Goal: Information Seeking & Learning: Learn about a topic

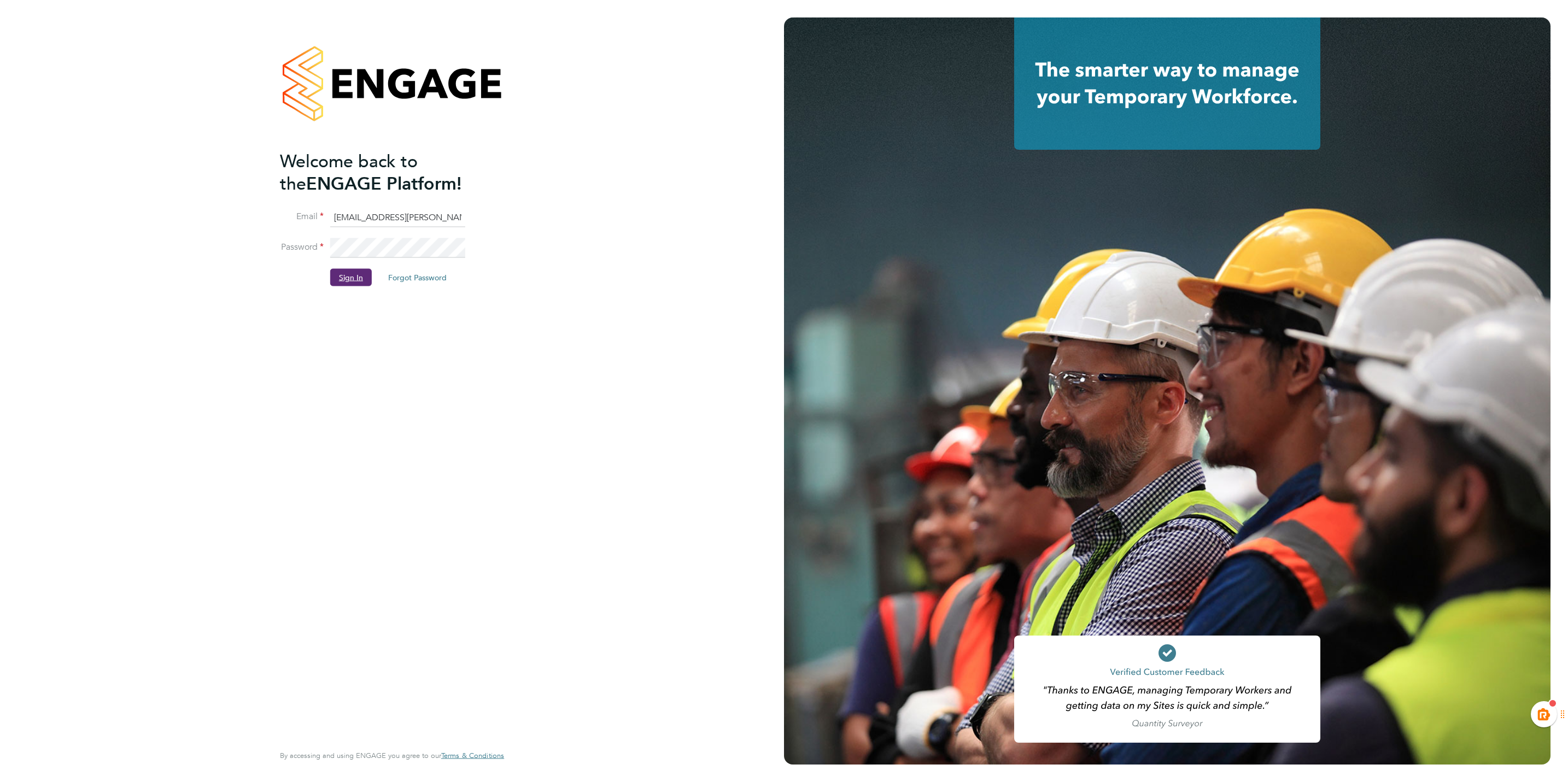
click at [352, 277] on button "Sign In" at bounding box center [351, 278] width 41 height 18
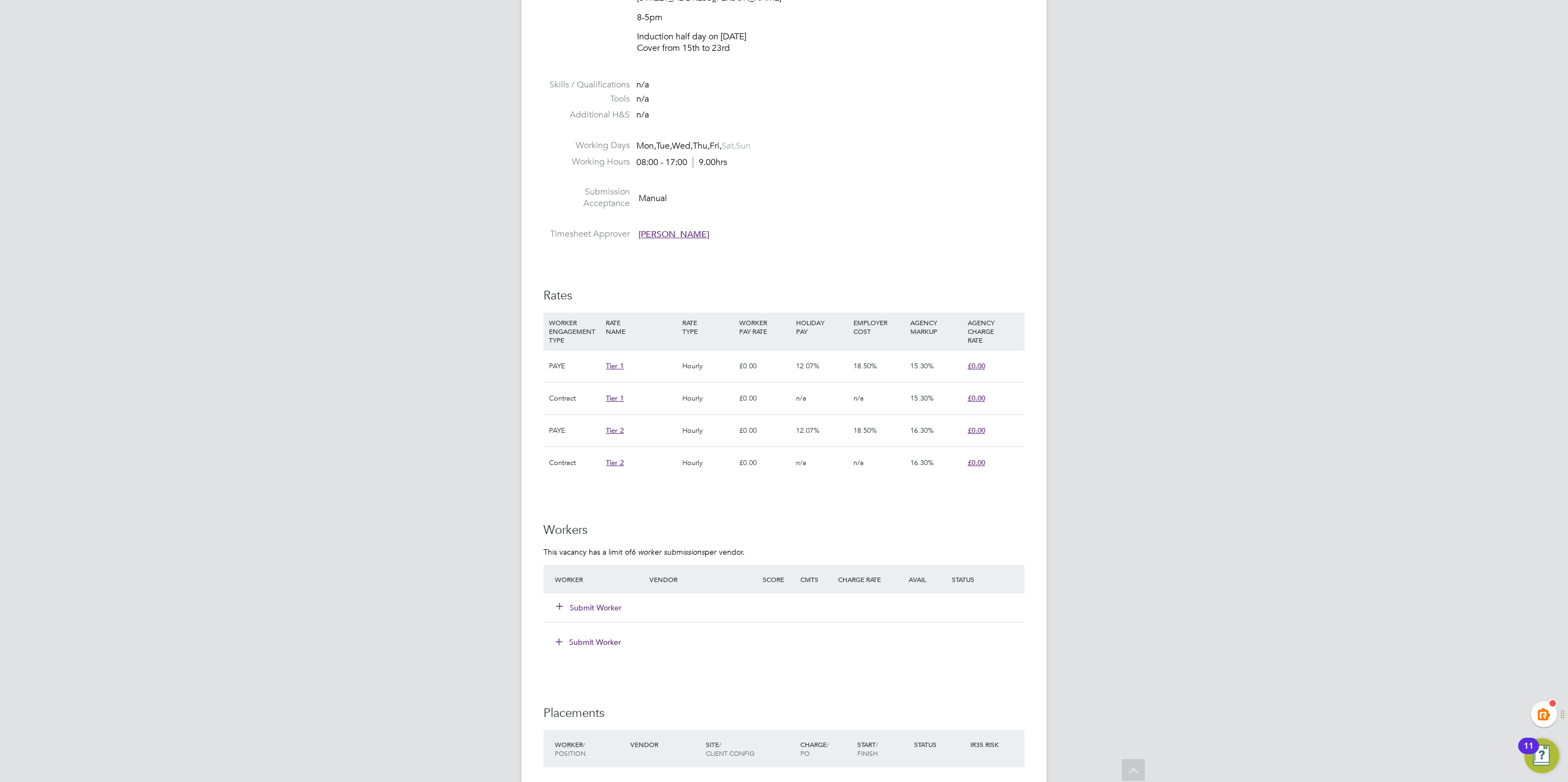
drag, startPoint x: 707, startPoint y: 235, endPoint x: 714, endPoint y: 232, distance: 7.6
click at [714, 232] on li "Timesheet Approver [PERSON_NAME]" at bounding box center [784, 236] width 481 height 16
click at [780, 258] on div "IR35 Determination IR35 Status Disabled for this client. This feature can be en…" at bounding box center [784, 458] width 481 height 1436
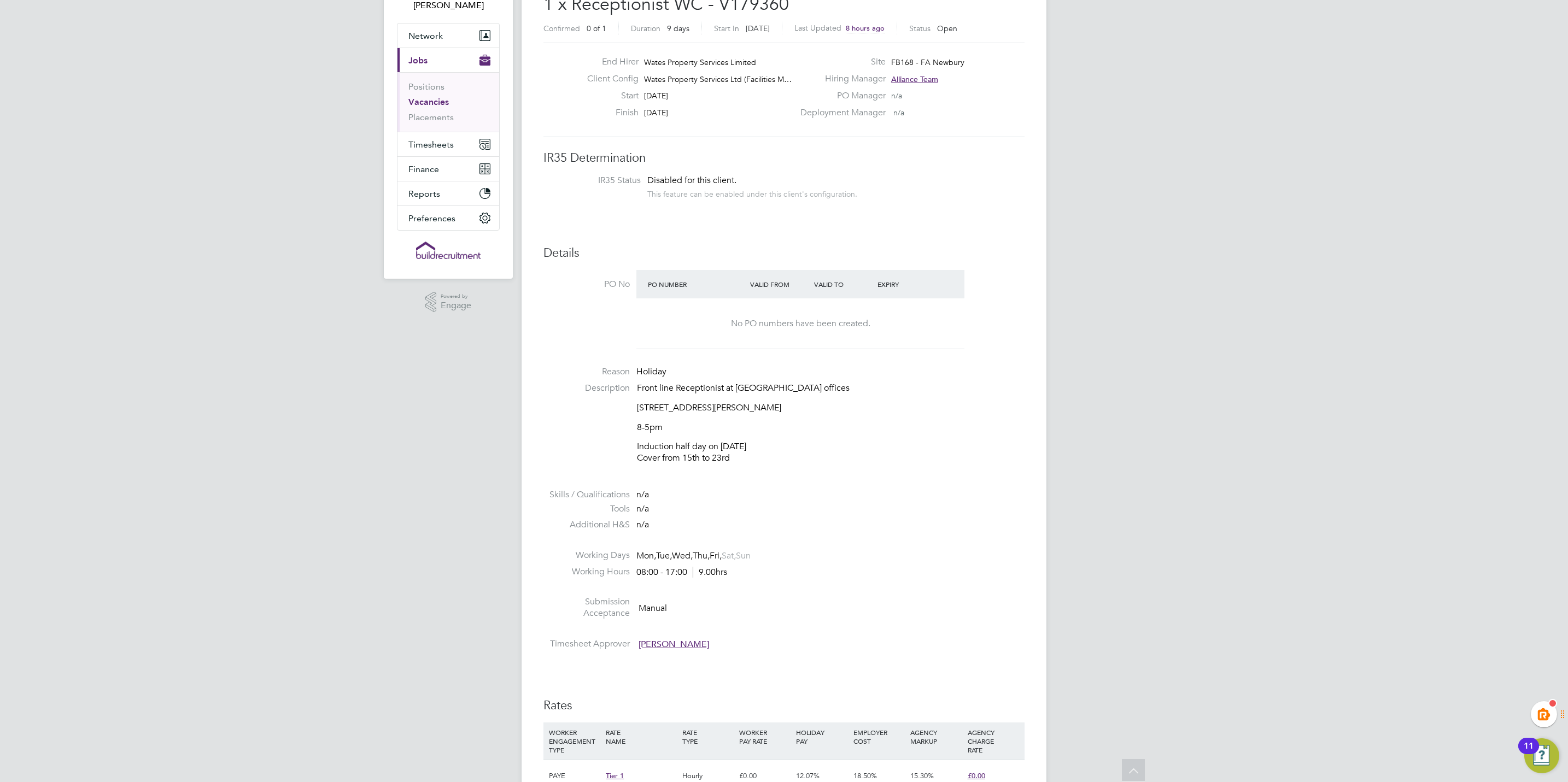
scroll to position [328, 0]
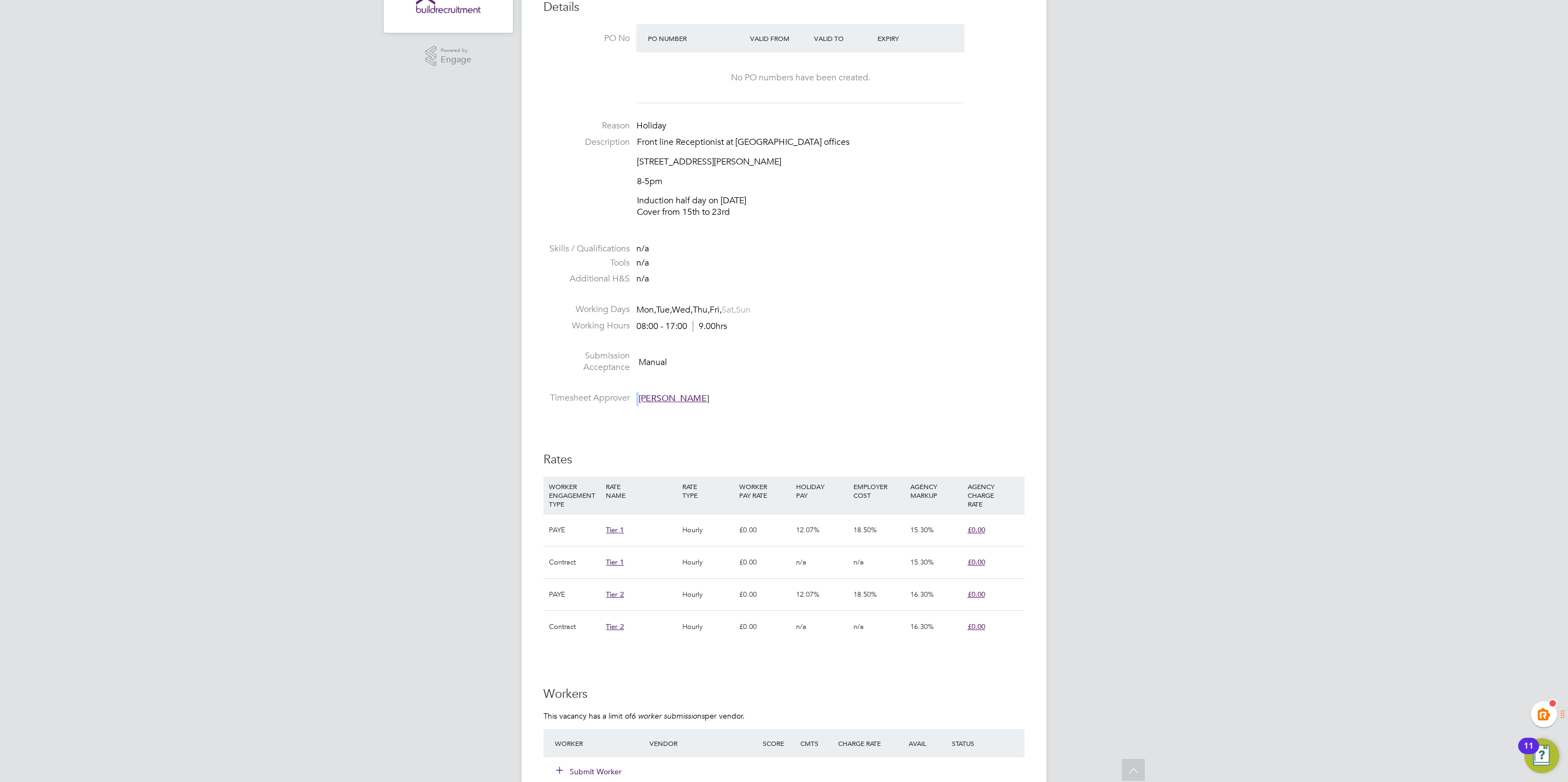
drag, startPoint x: 699, startPoint y: 403, endPoint x: 626, endPoint y: 405, distance: 73.0
click at [626, 405] on li "Timesheet Approver [PERSON_NAME]" at bounding box center [784, 400] width 481 height 16
click at [735, 373] on li "Submission Acceptance Manual" at bounding box center [784, 365] width 481 height 28
drag, startPoint x: 712, startPoint y: 402, endPoint x: 710, endPoint y: 394, distance: 8.2
click at [710, 394] on li "Timesheet Approver [PERSON_NAME]" at bounding box center [784, 400] width 481 height 16
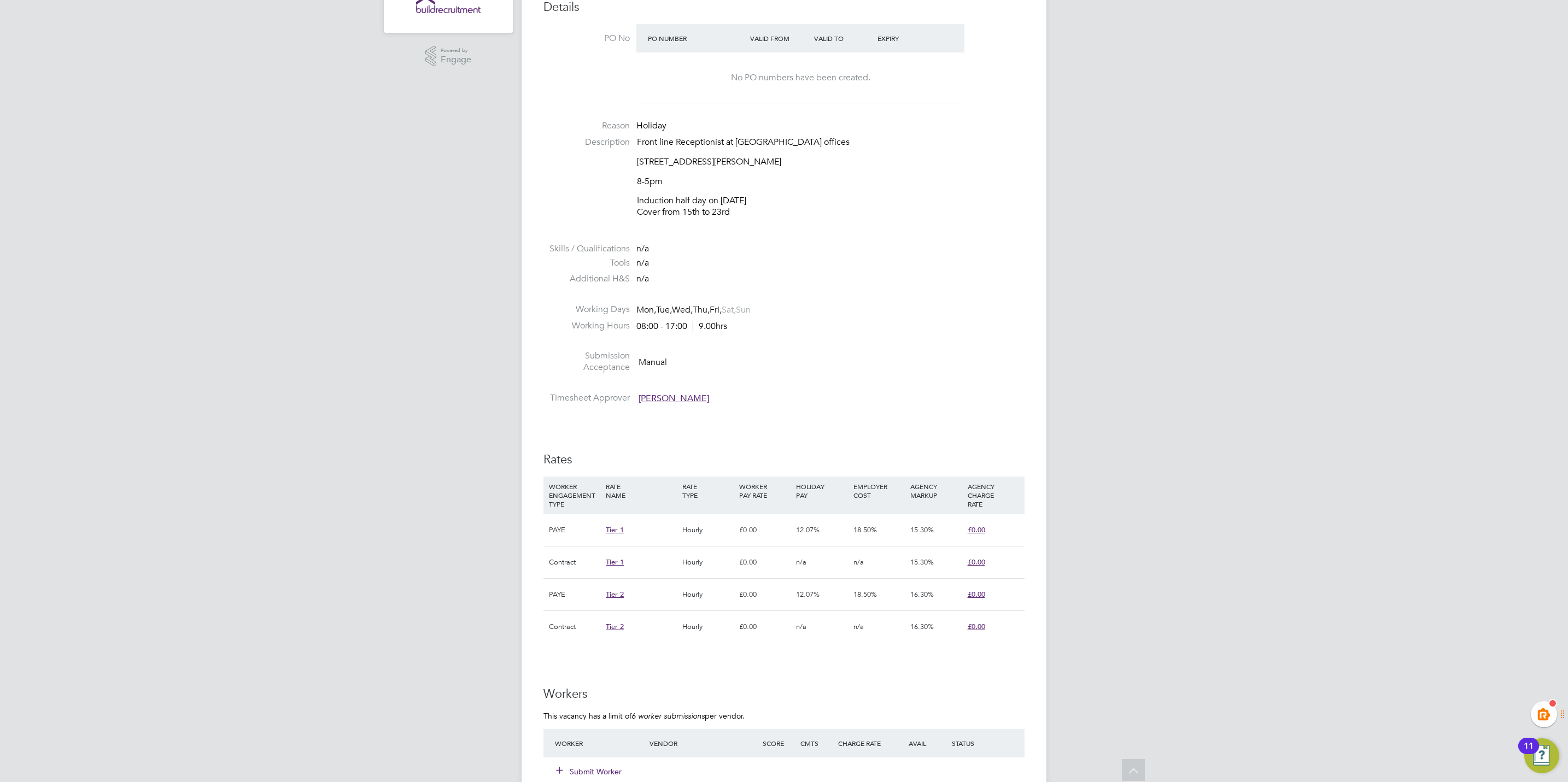
drag, startPoint x: 663, startPoint y: 400, endPoint x: 1045, endPoint y: 176, distance: 442.8
click at [1045, 174] on div "Vacancy Details Follow 1 x Receptionist WC - V179360 Confirmed 0 of 1 Duration …" at bounding box center [784, 532] width 525 height 1659
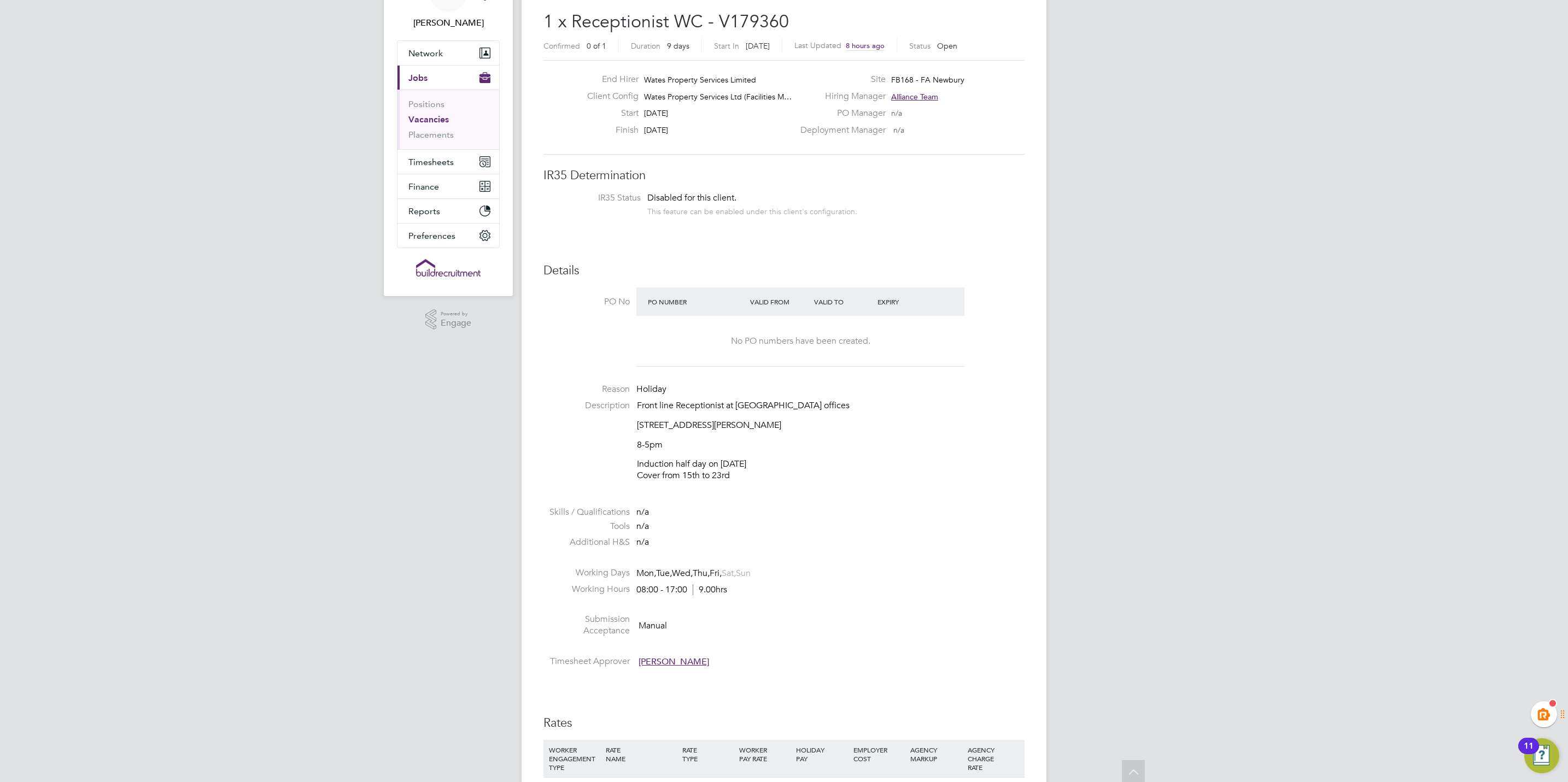
scroll to position [0, 0]
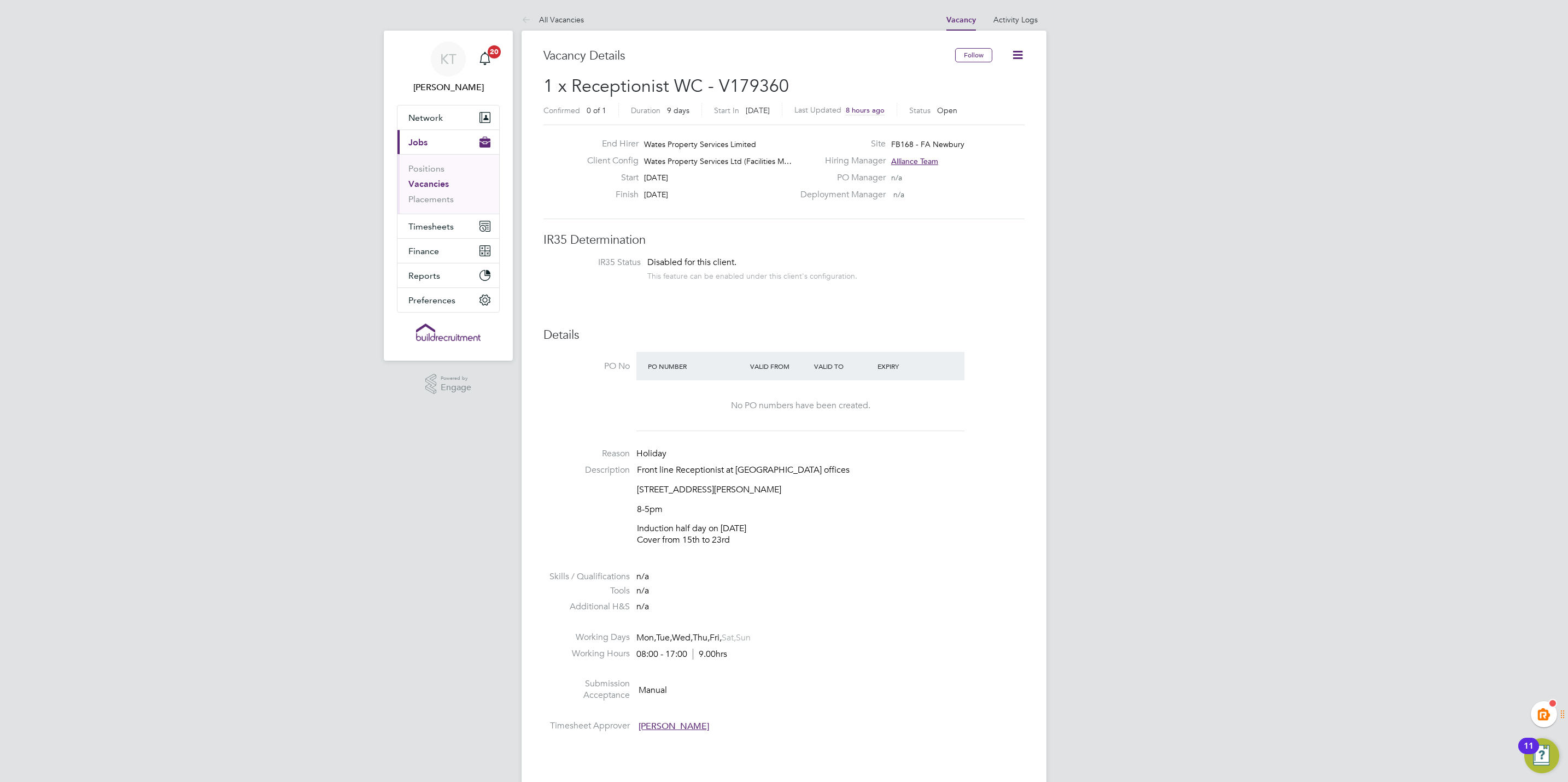
click at [418, 184] on link "Vacancies" at bounding box center [429, 184] width 40 height 10
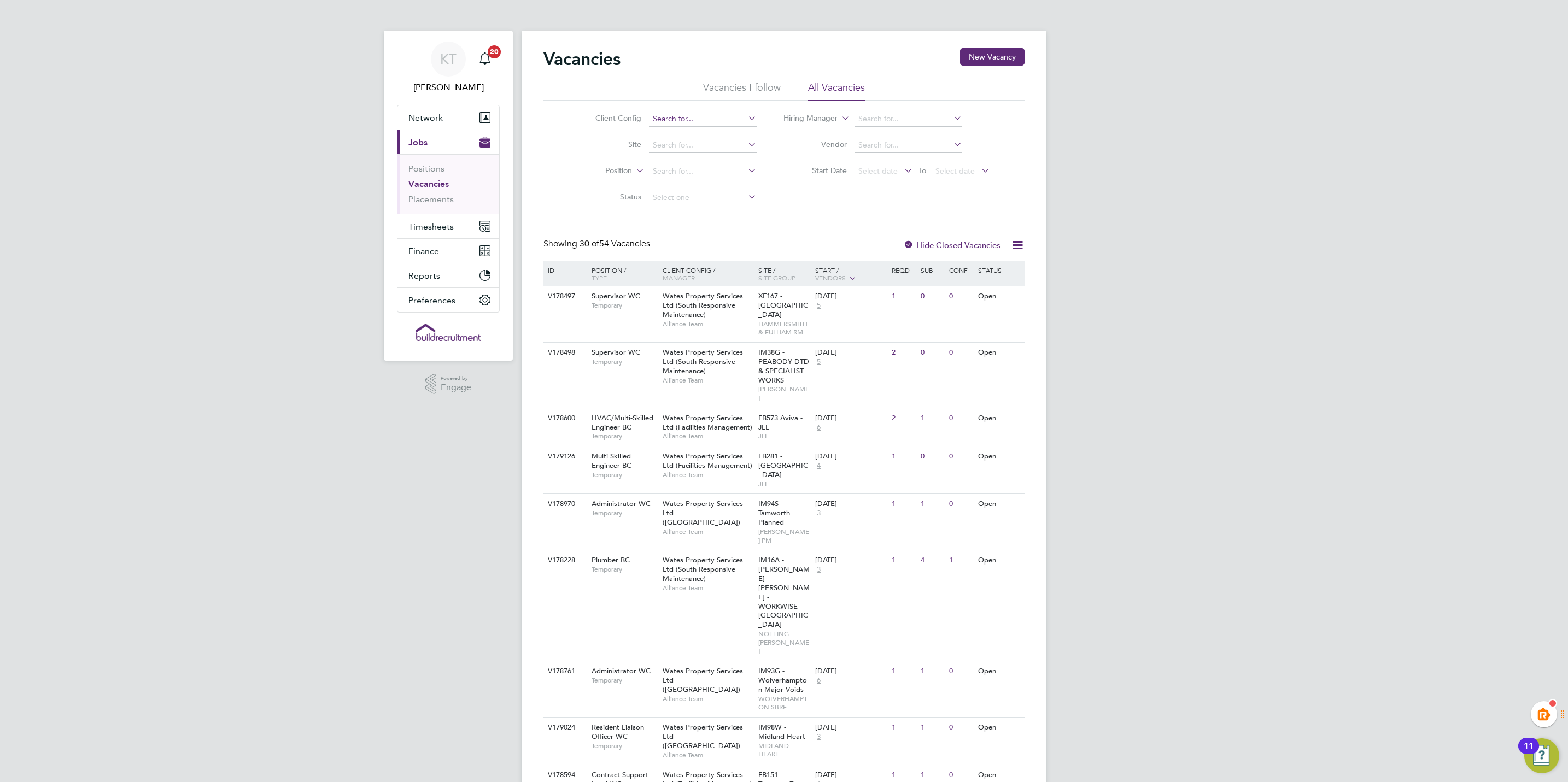
click at [691, 121] on input at bounding box center [702, 119] width 108 height 15
click at [560, 312] on div "V178497 Supervisor WC Temporary Wates Property Services Ltd (South Responsive M…" at bounding box center [784, 315] width 481 height 56
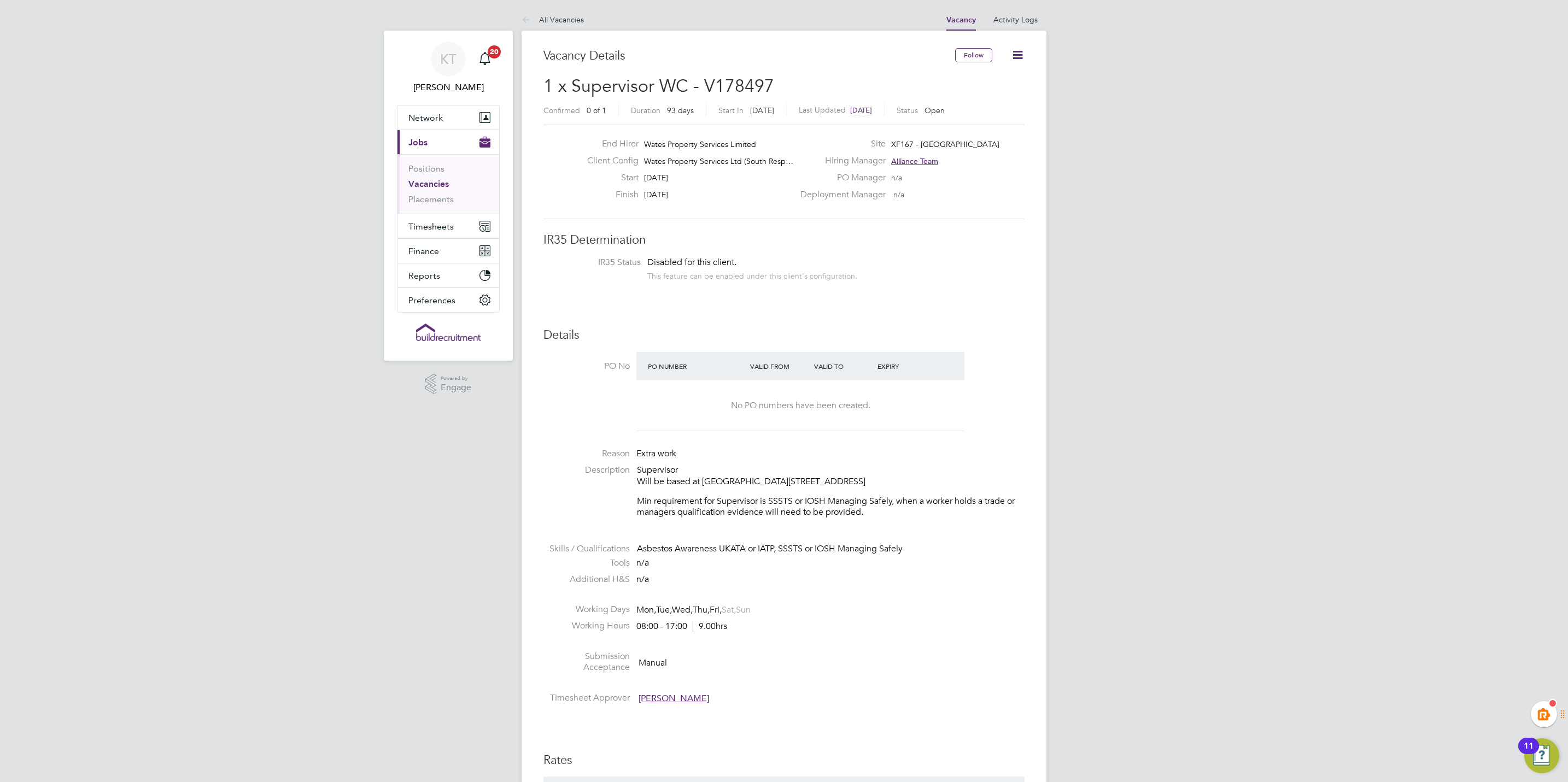
click at [435, 184] on link "Vacancies" at bounding box center [429, 184] width 40 height 10
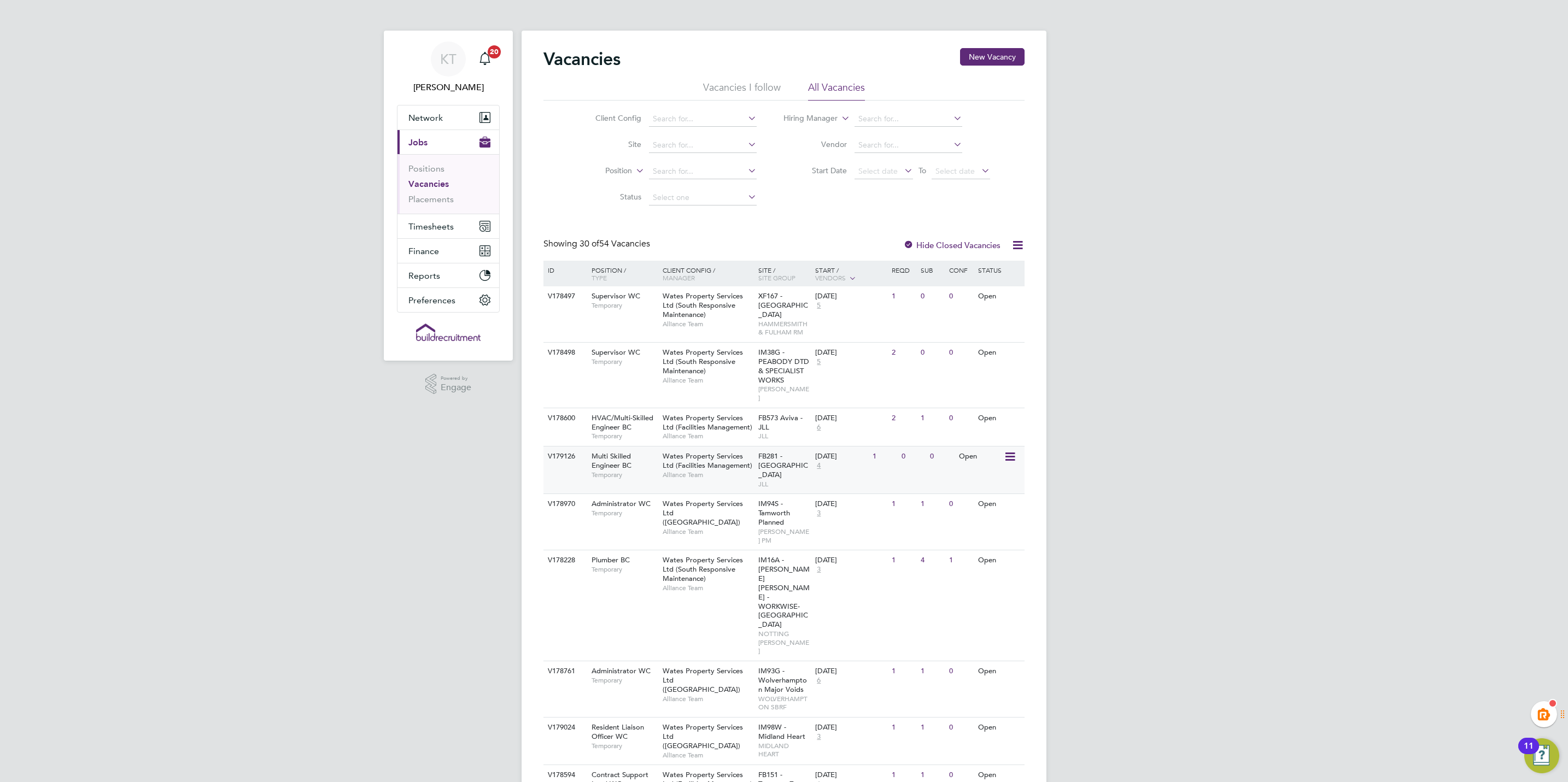
click at [610, 452] on span "Multi Skilled Engineer BC" at bounding box center [612, 461] width 40 height 19
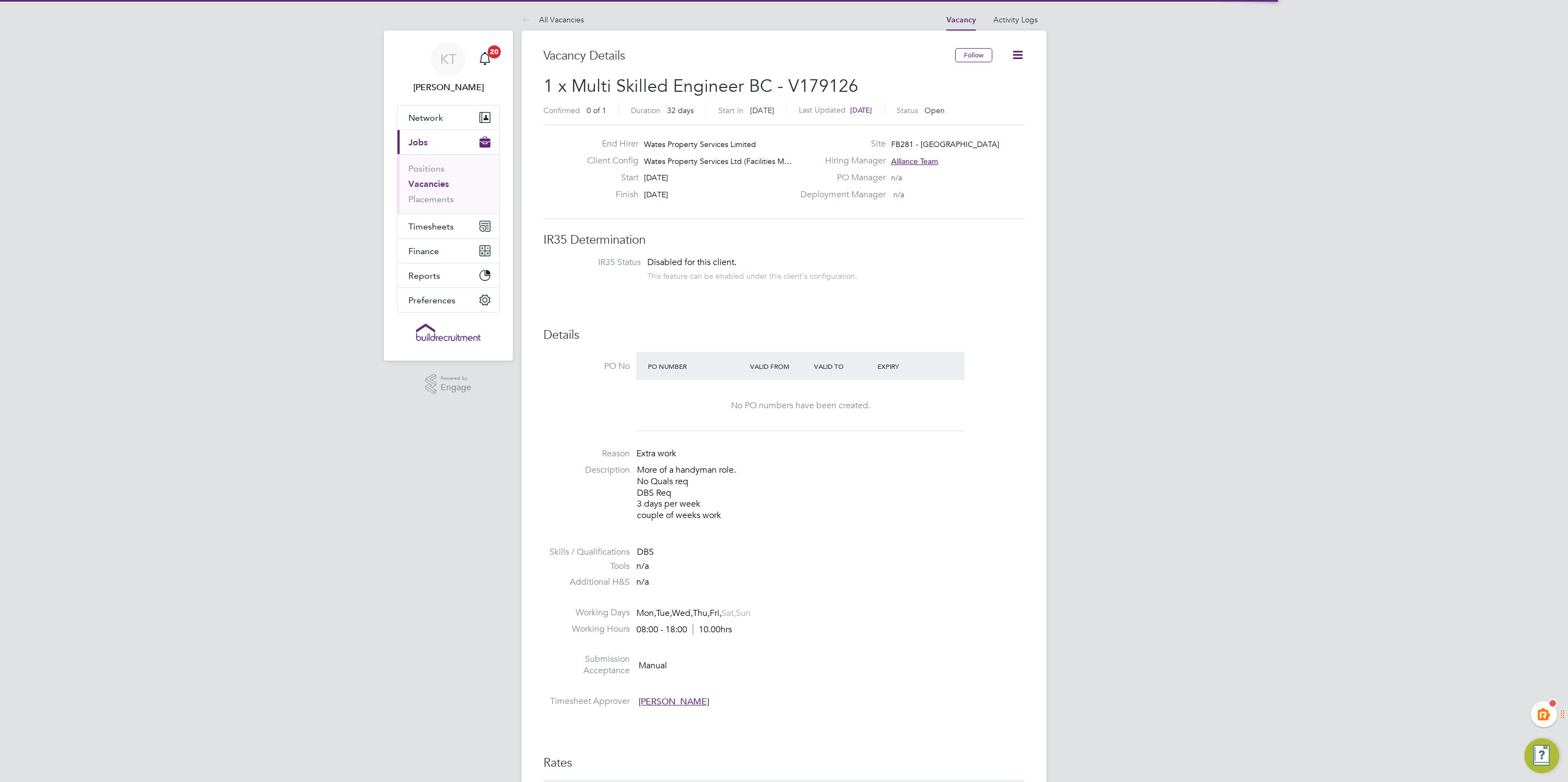
scroll to position [33, 77]
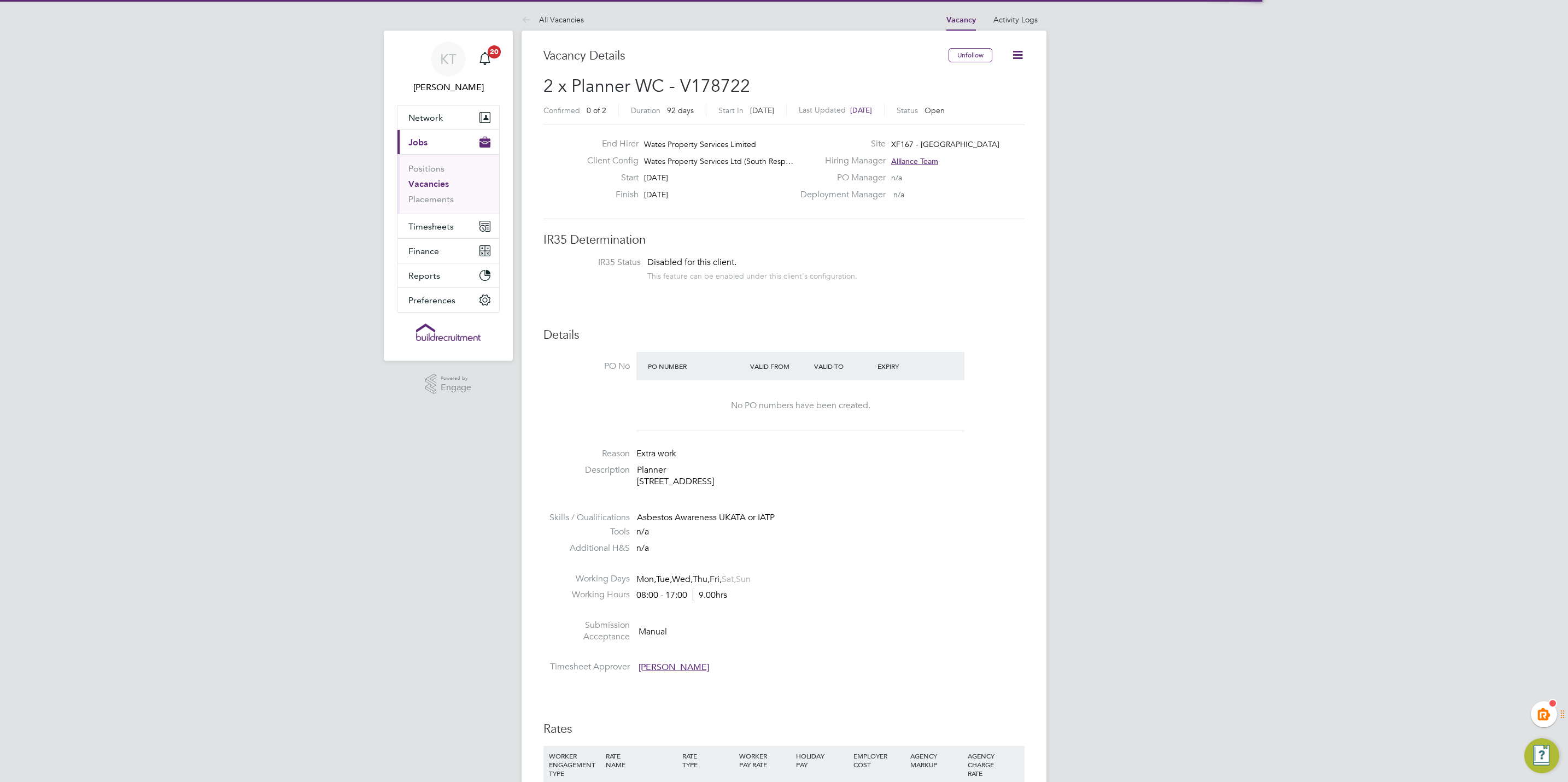
scroll to position [18, 114]
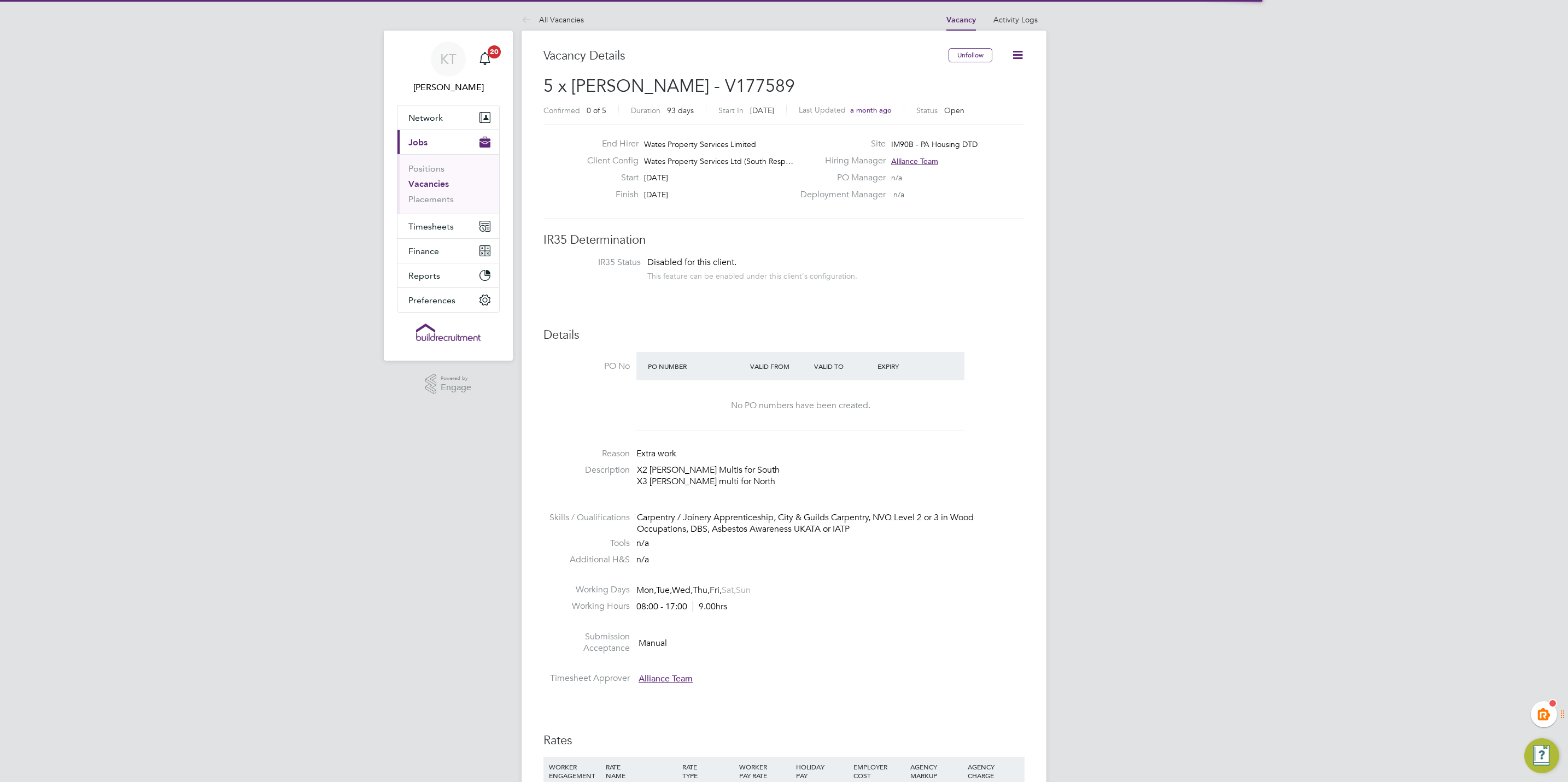
scroll to position [33, 77]
